Goal: Understand process/instructions: Learn how to perform a task or action

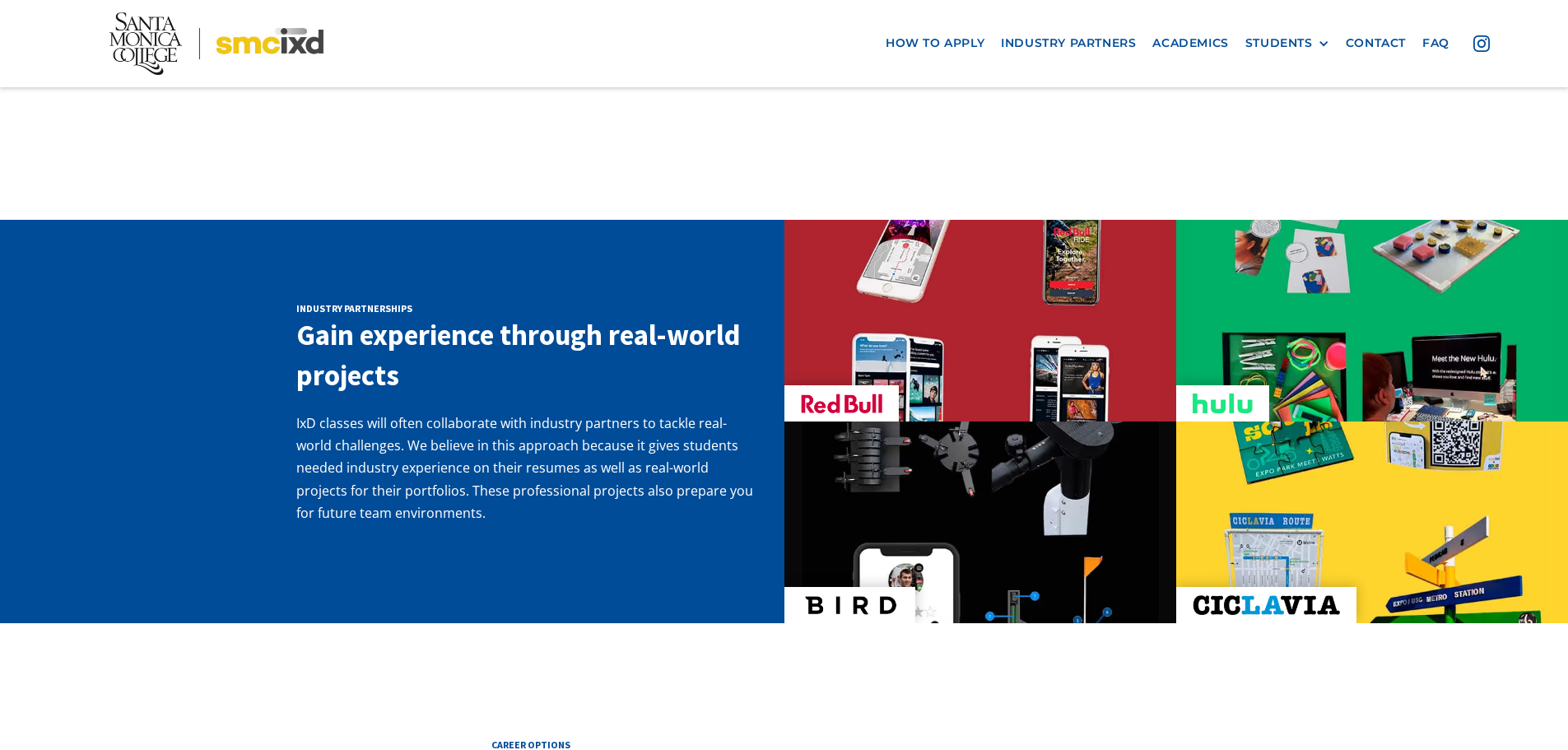
scroll to position [2304, 0]
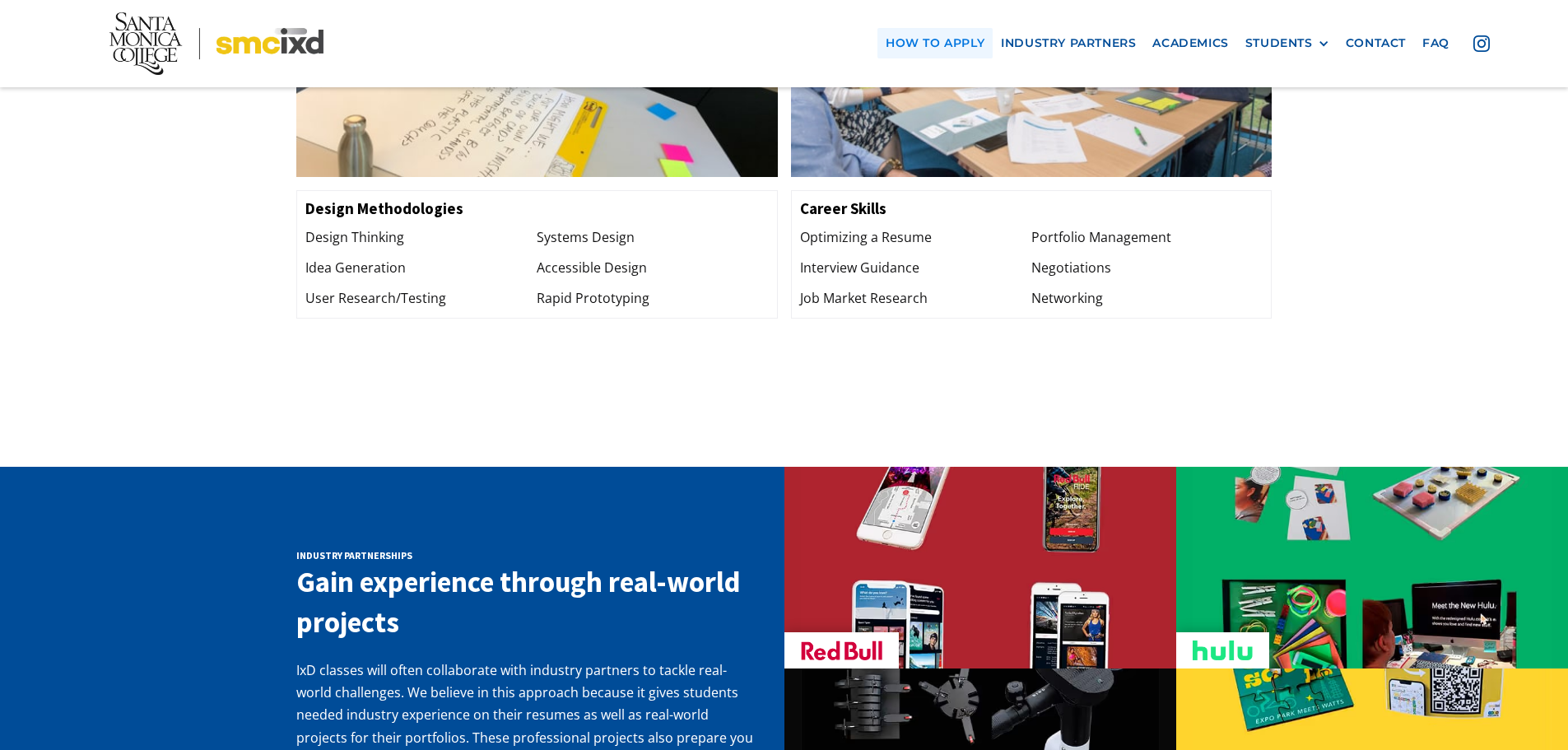
click at [962, 43] on link "how to apply" at bounding box center [935, 43] width 115 height 31
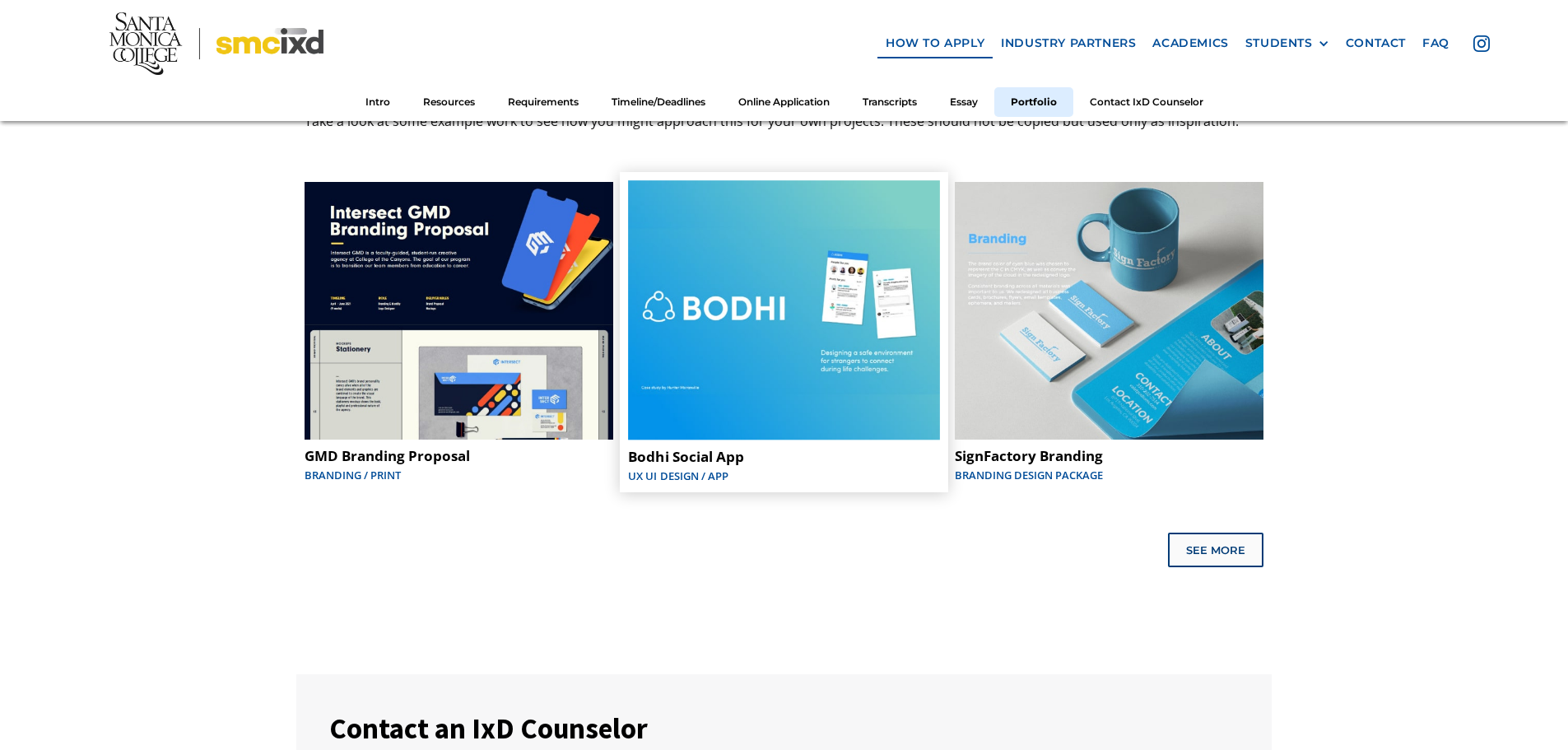
scroll to position [8230, 0]
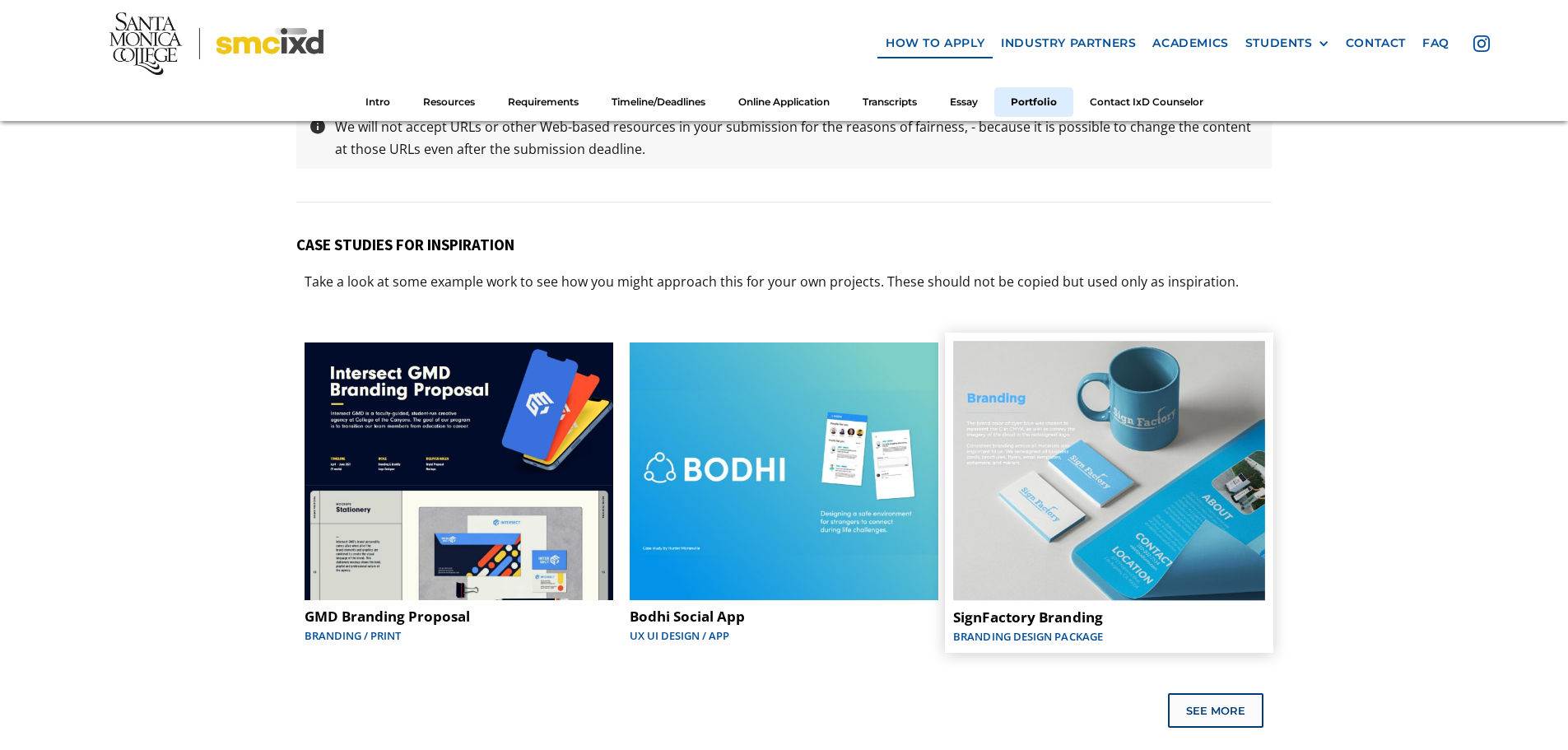
click at [1068, 420] on img at bounding box center [1109, 471] width 312 height 260
click at [1233, 703] on div "See More" at bounding box center [1217, 709] width 60 height 13
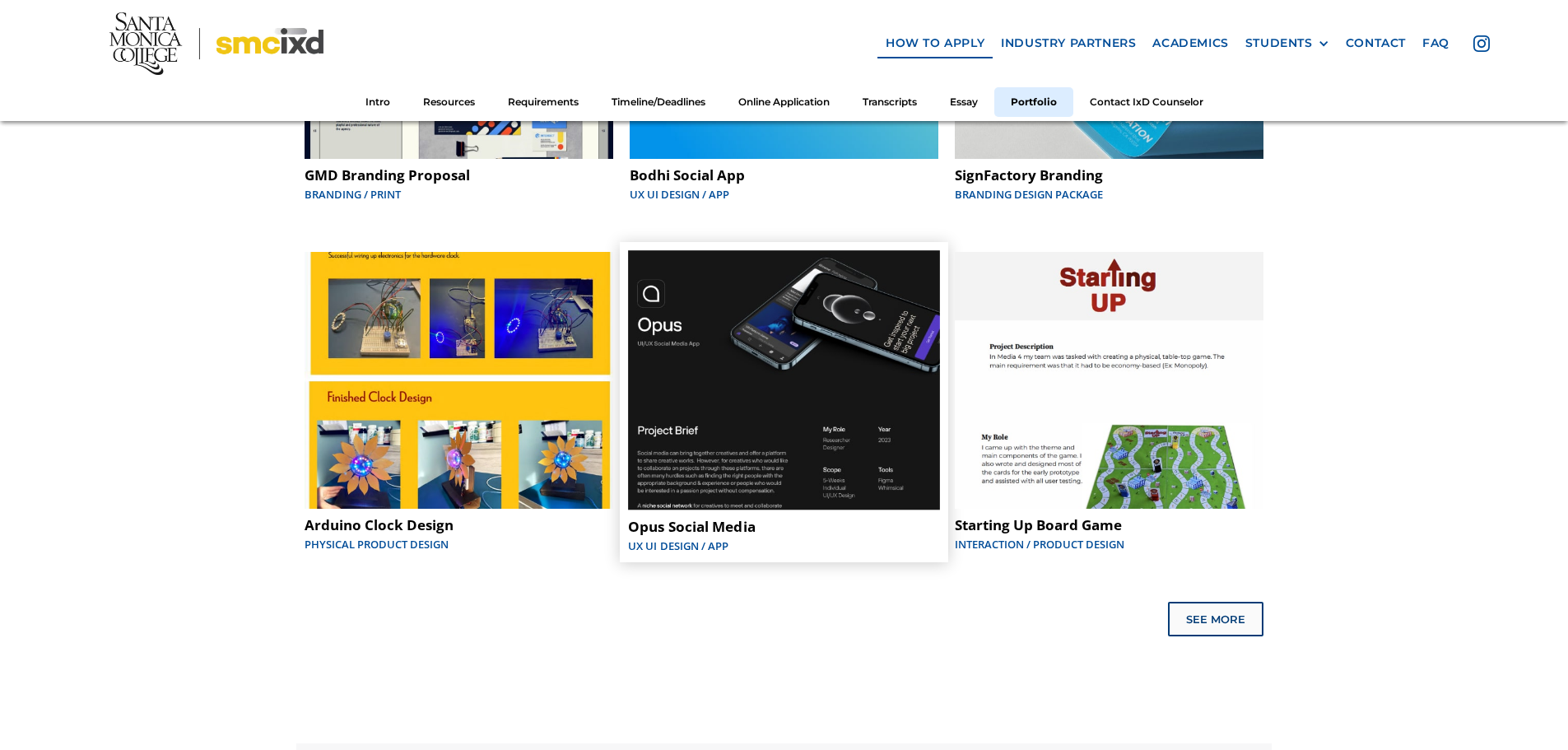
scroll to position [8642, 0]
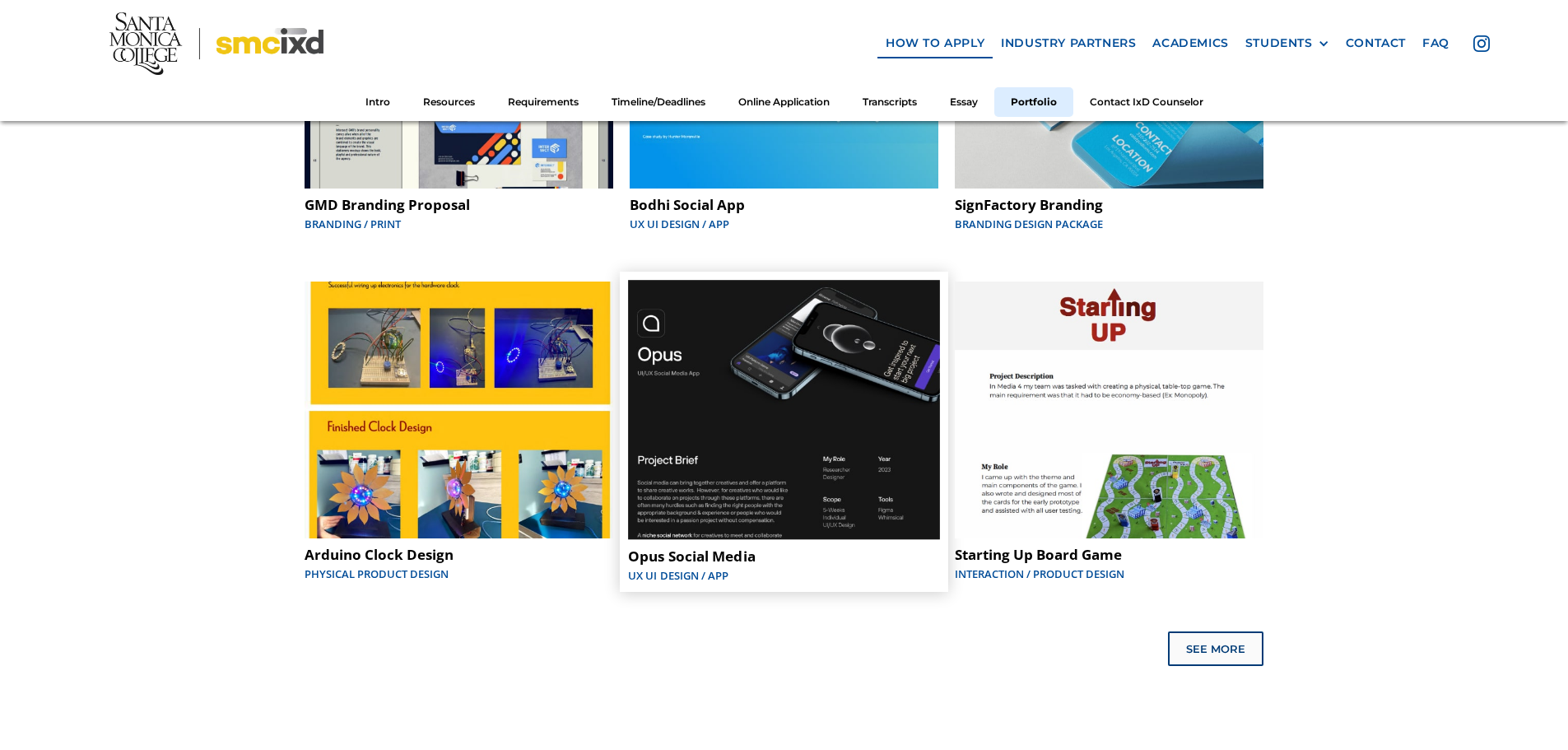
click at [741, 375] on img at bounding box center [784, 410] width 312 height 260
